Goal: Task Accomplishment & Management: Manage account settings

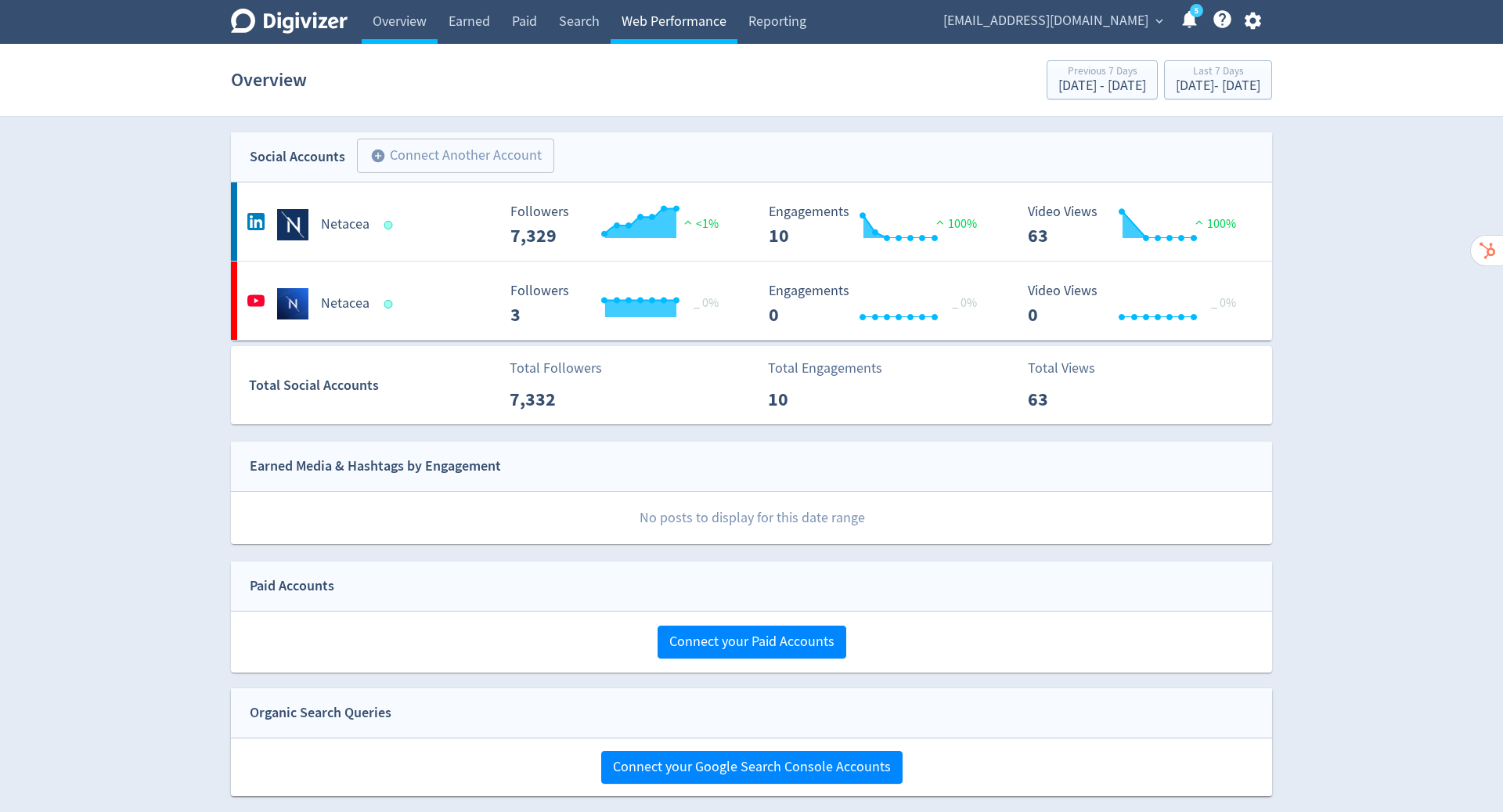
click at [687, 9] on link "Web Performance" at bounding box center [673, 21] width 127 height 43
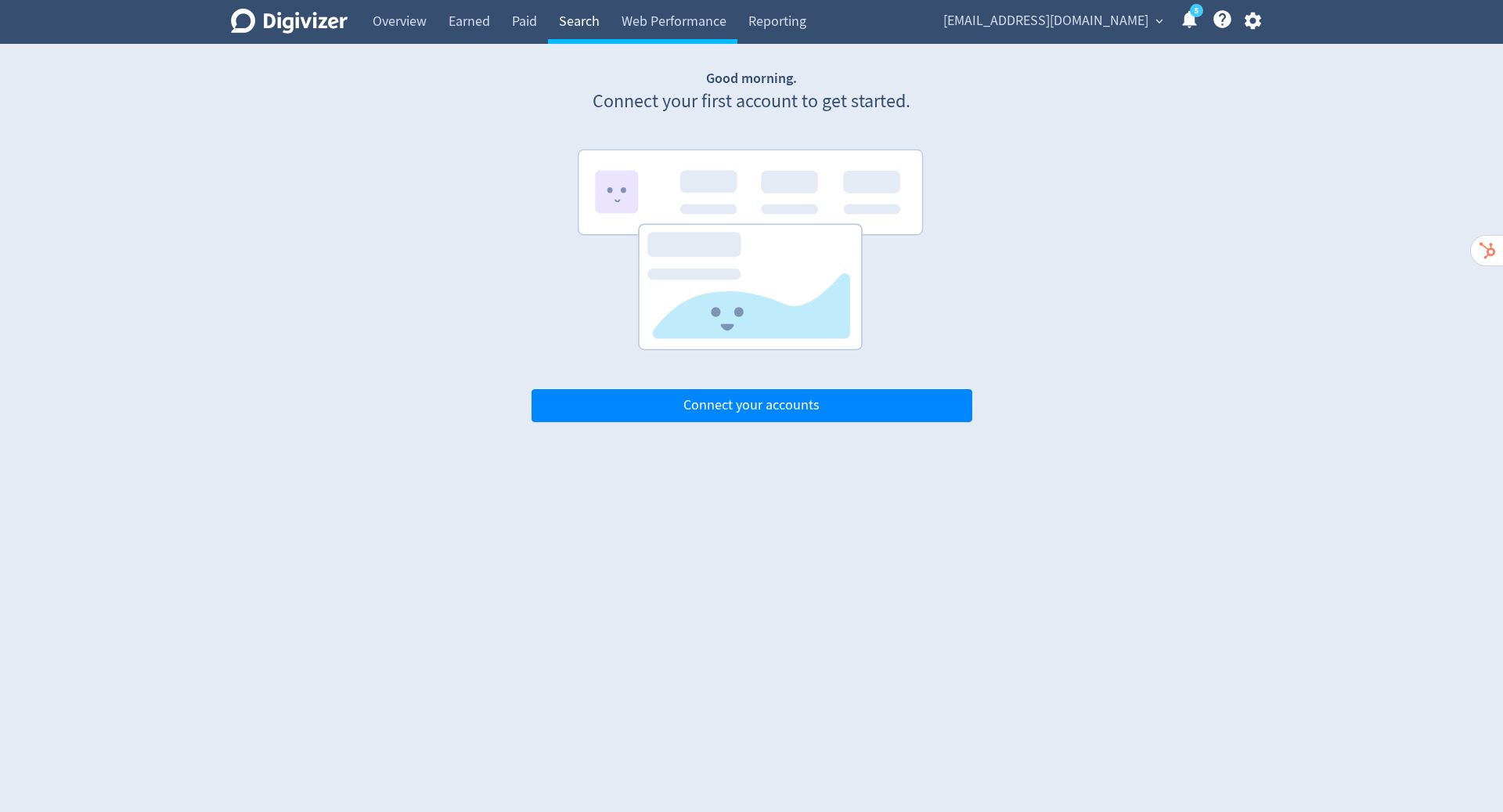
click at [556, 23] on link "Search" at bounding box center [579, 21] width 63 height 43
click at [662, 21] on link "Web Performance" at bounding box center [673, 21] width 127 height 43
click at [394, 13] on link "Overview" at bounding box center [400, 21] width 76 height 43
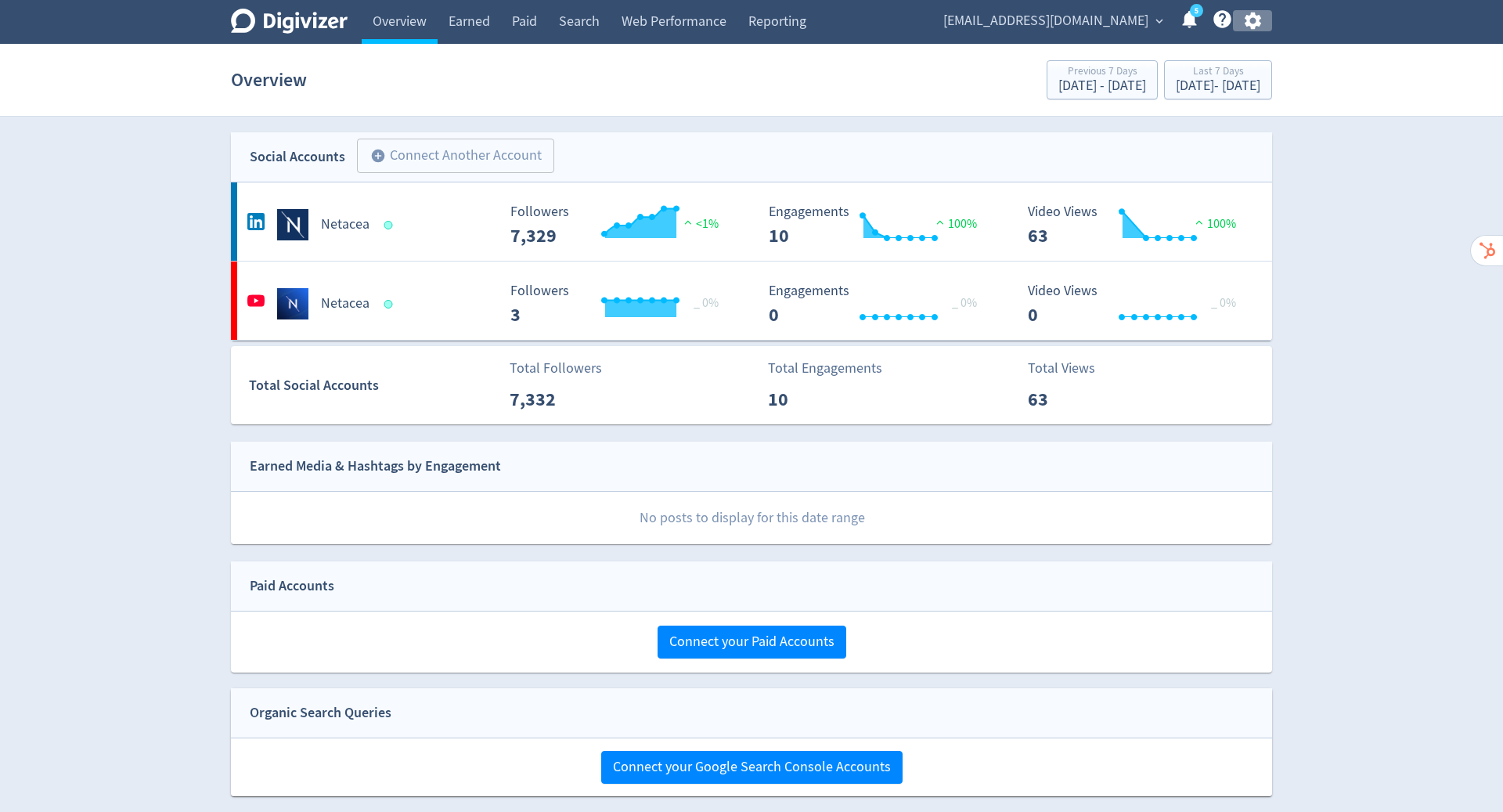
click at [1256, 21] on icon "button" at bounding box center [1252, 21] width 17 height 18
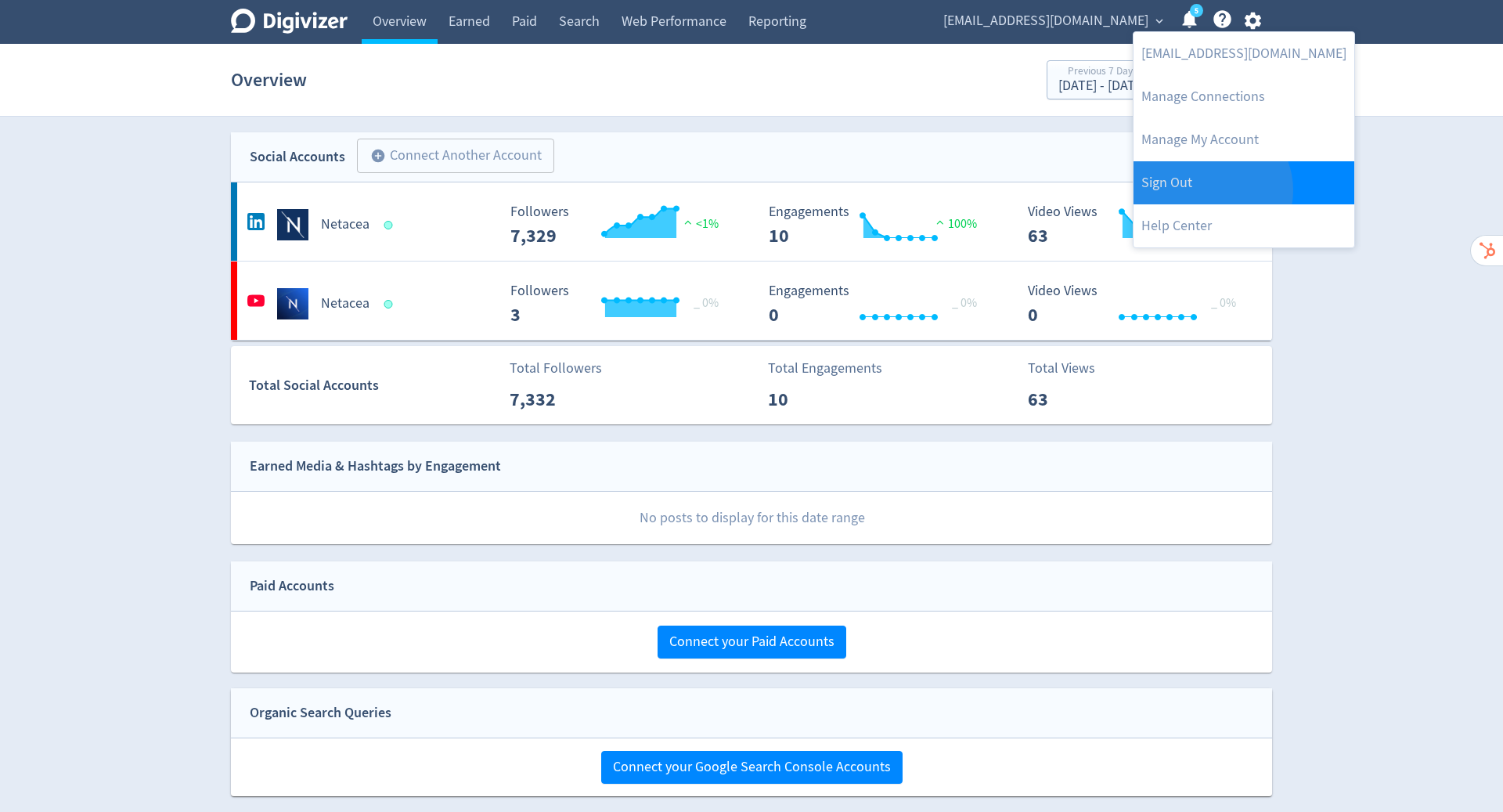
click at [1210, 191] on link "Sign Out" at bounding box center [1244, 182] width 221 height 43
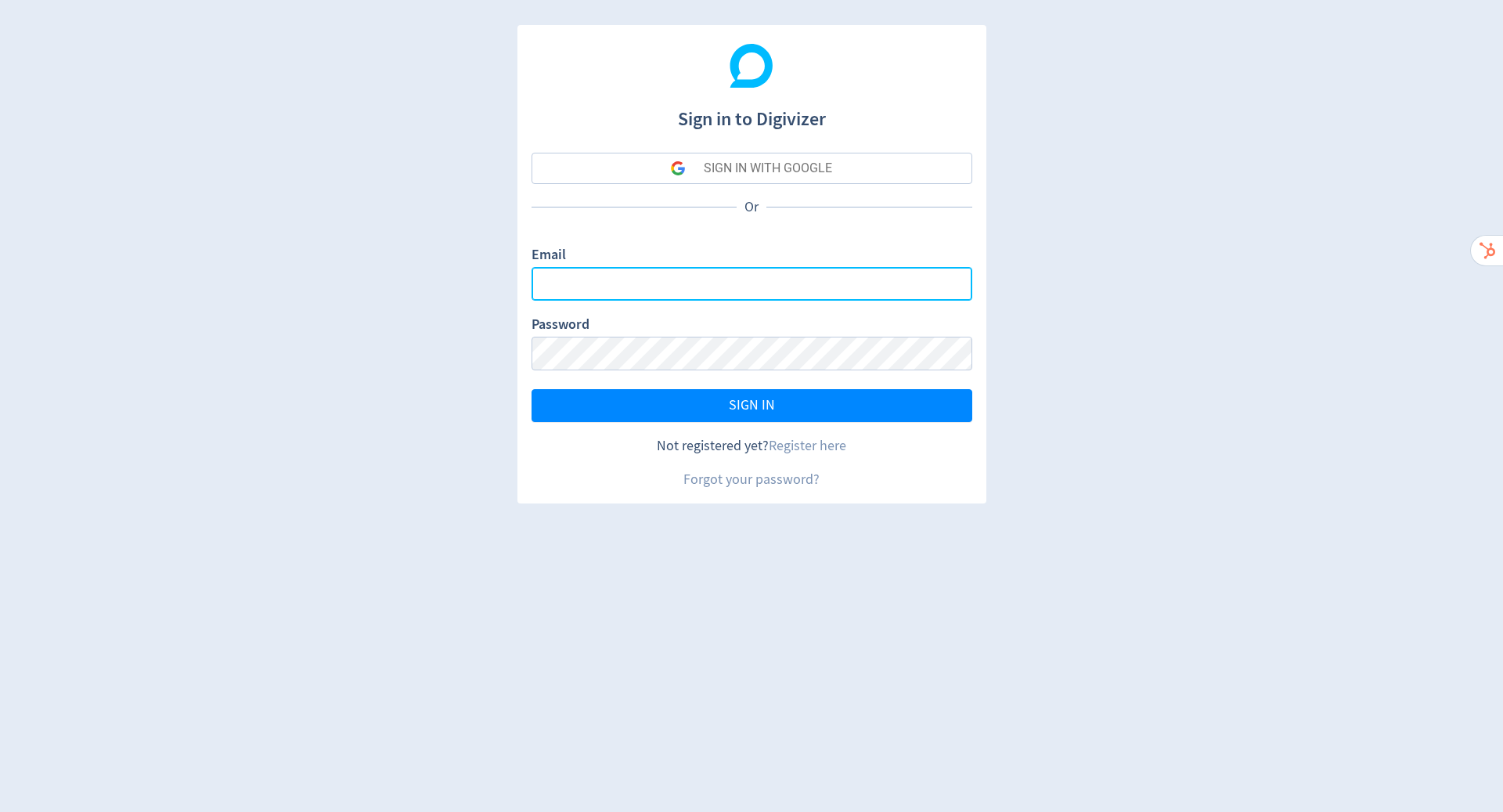
click at [788, 283] on input "Email" at bounding box center [752, 284] width 441 height 33
type input "[PERSON_NAME][EMAIL_ADDRESS][PERSON_NAME][DOMAIN_NAME]"
